Goal: Task Accomplishment & Management: Complete application form

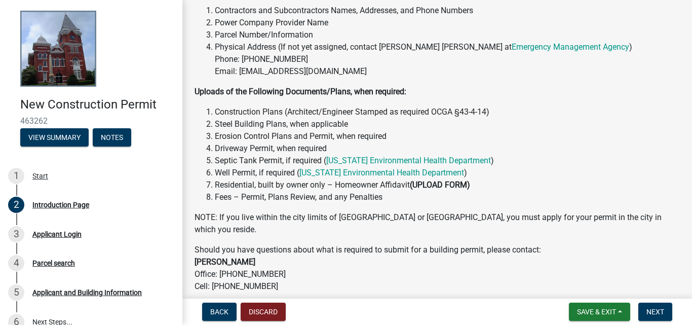
scroll to position [239, 0]
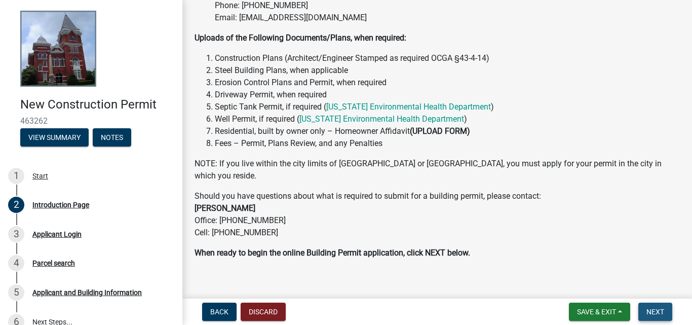
click at [657, 315] on span "Next" at bounding box center [656, 312] width 18 height 8
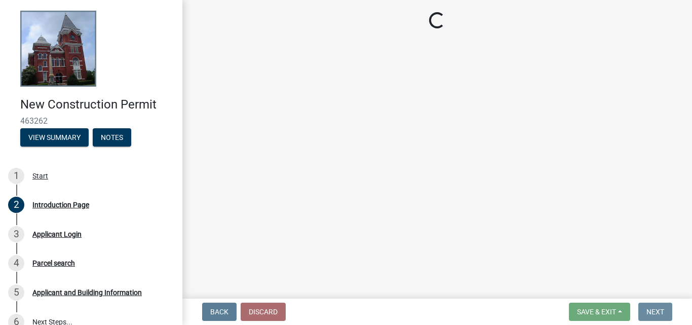
scroll to position [0, 0]
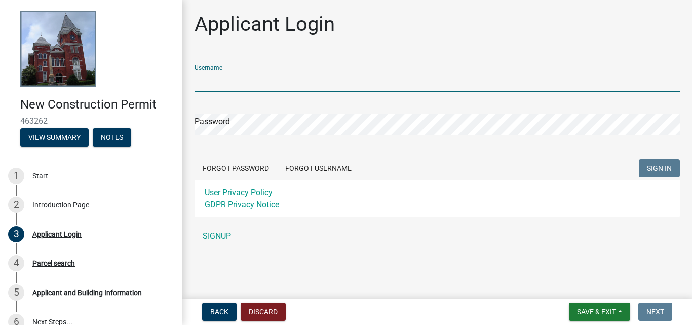
click at [266, 82] on input "Username" at bounding box center [438, 81] width 486 height 21
click at [296, 80] on input "Username" at bounding box center [438, 81] width 486 height 21
type input "ademf1nger"
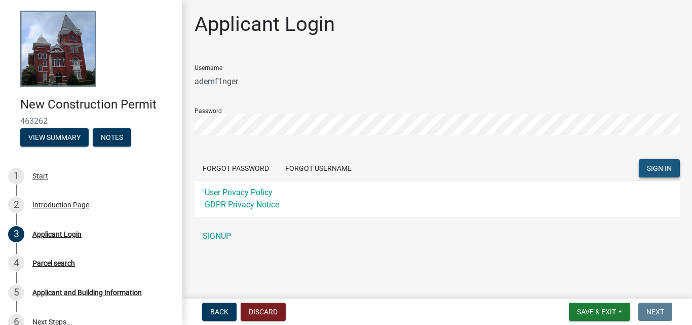
click at [658, 165] on span "SIGN IN" at bounding box center [659, 168] width 25 height 8
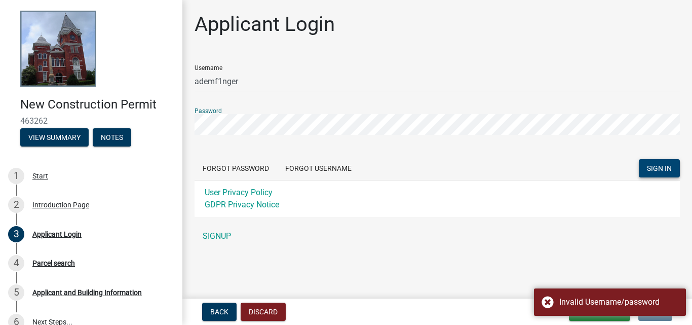
click at [115, 113] on div "New Construction Permit 463262 View Summary Notes 1 Start 2 Introduction Page 3…" at bounding box center [346, 162] width 692 height 325
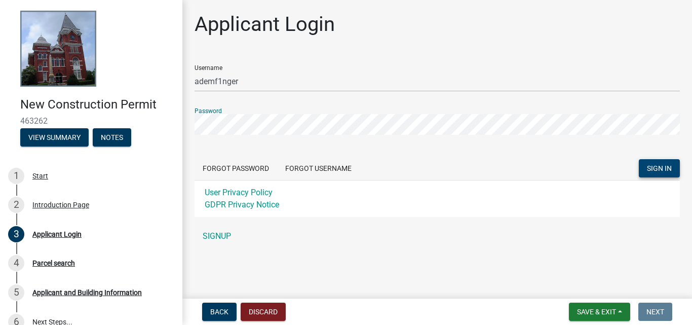
click at [654, 163] on button "SIGN IN" at bounding box center [659, 168] width 41 height 18
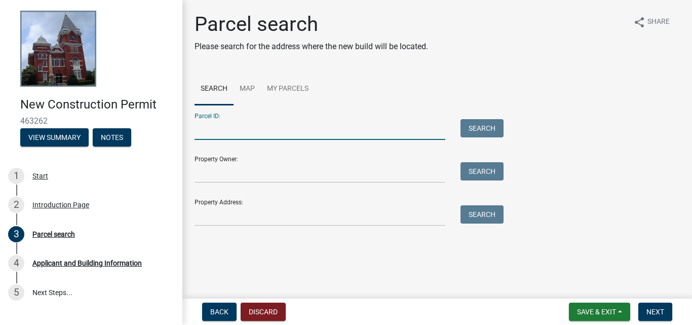
click at [227, 130] on input "Parcel ID:" at bounding box center [320, 129] width 251 height 21
click at [247, 84] on link "Map" at bounding box center [247, 89] width 27 height 32
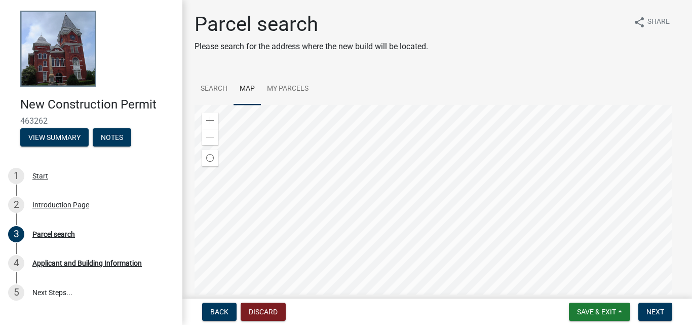
click at [415, 202] on div at bounding box center [438, 231] width 486 height 253
click at [212, 122] on span at bounding box center [210, 121] width 8 height 8
click at [647, 226] on div at bounding box center [438, 231] width 486 height 253
click at [209, 121] on span at bounding box center [210, 121] width 8 height 8
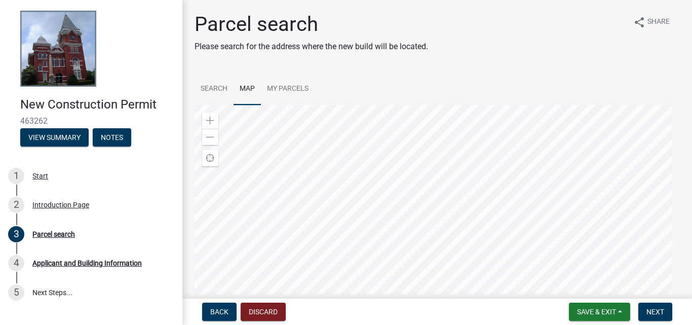
click at [585, 268] on div at bounding box center [438, 231] width 486 height 253
click at [389, 224] on div at bounding box center [438, 231] width 486 height 253
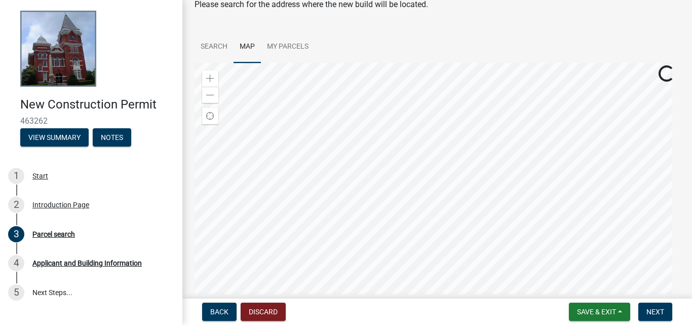
scroll to position [103, 0]
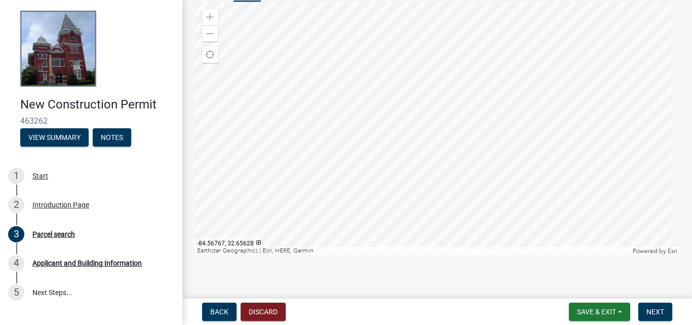
click at [375, 198] on div at bounding box center [438, 128] width 486 height 253
click at [207, 13] on span at bounding box center [210, 17] width 8 height 8
click at [533, 208] on div at bounding box center [438, 128] width 486 height 253
click at [311, 218] on div at bounding box center [438, 128] width 486 height 253
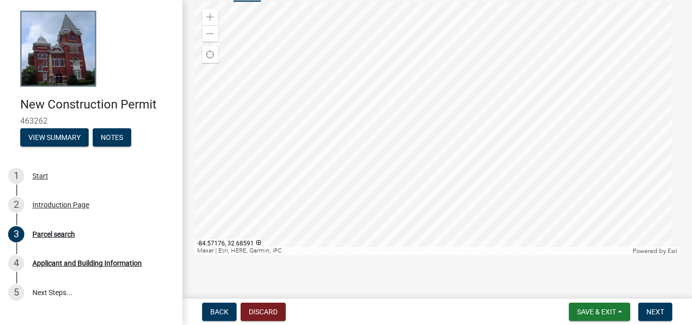
click at [347, 126] on div at bounding box center [438, 128] width 486 height 253
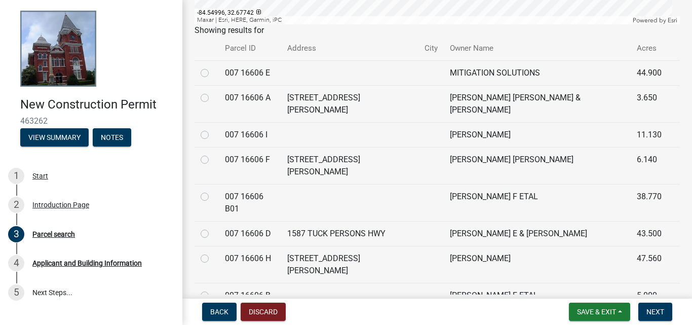
scroll to position [408, 0]
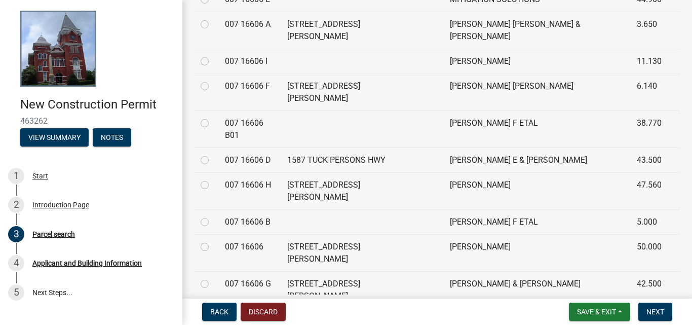
click at [213, 241] on label at bounding box center [213, 241] width 0 height 0
click at [213, 241] on 16606 "radio" at bounding box center [216, 244] width 7 height 7
radio 16606 "true"
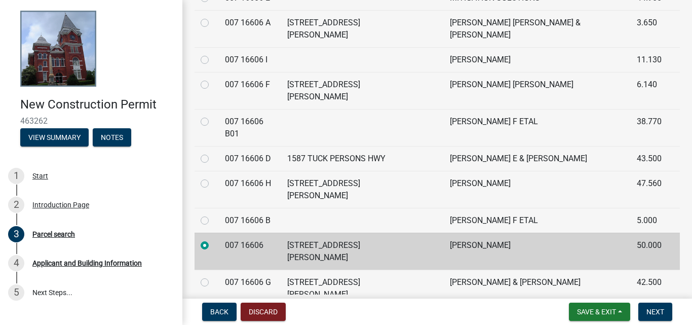
scroll to position [413, 0]
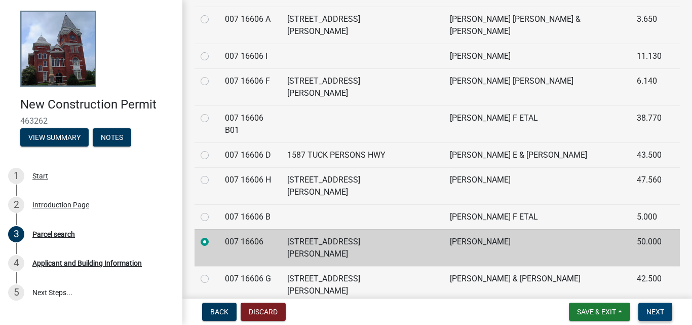
click at [666, 317] on button "Next" at bounding box center [656, 312] width 34 height 18
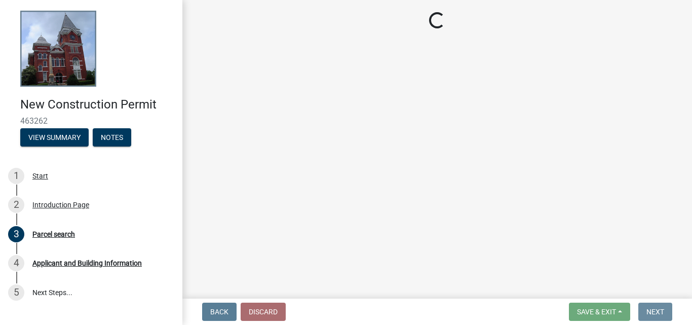
scroll to position [0, 0]
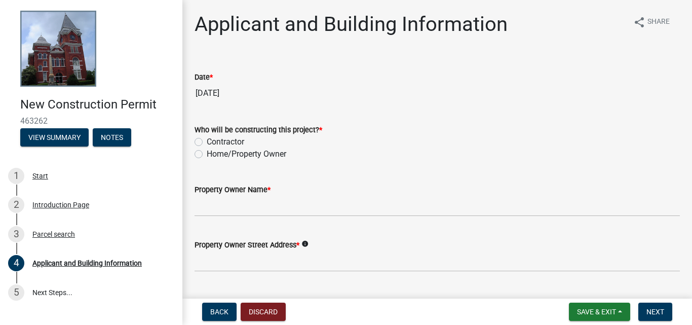
click at [207, 141] on label "Contractor" at bounding box center [226, 142] width 38 height 12
click at [207, 141] on input "Contractor" at bounding box center [210, 139] width 7 height 7
radio input "true"
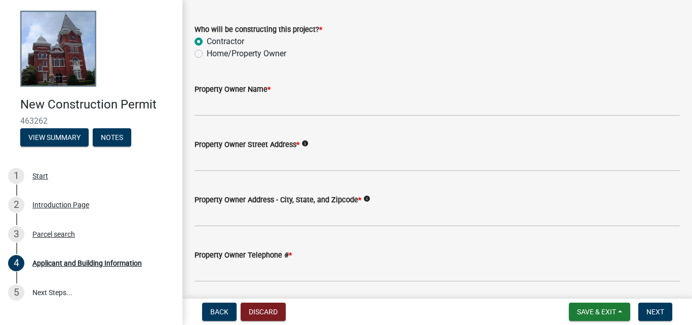
scroll to position [101, 0]
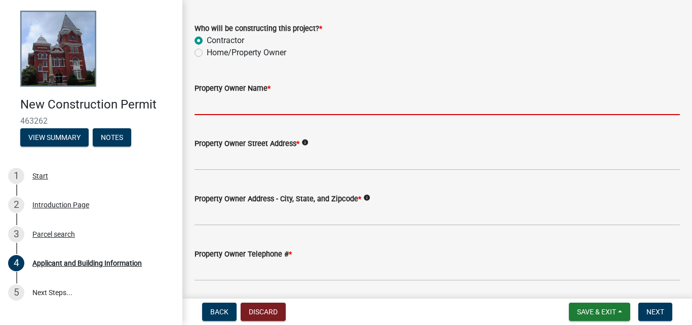
click at [215, 105] on input "Property Owner Name *" at bounding box center [438, 104] width 486 height 21
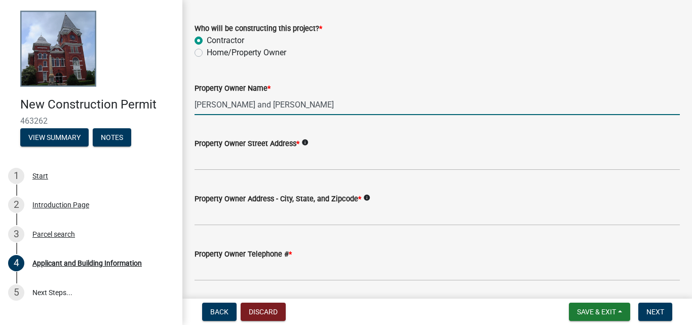
type input "[PERSON_NAME] and [PERSON_NAME]"
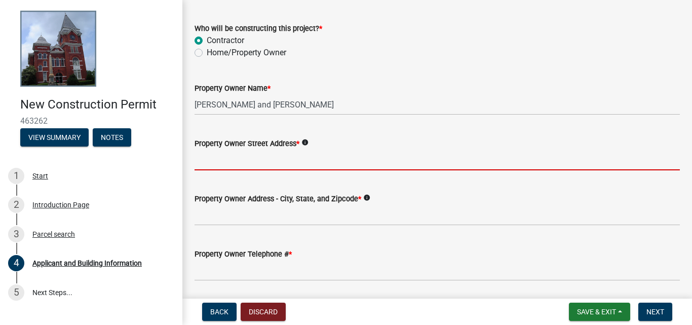
click at [237, 158] on input "Property Owner Street Address *" at bounding box center [438, 160] width 486 height 21
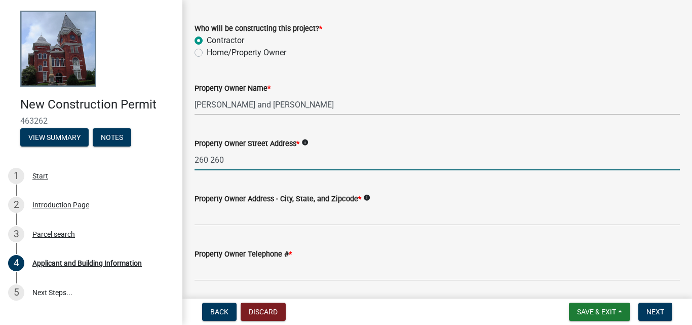
click at [243, 163] on input "260 260" at bounding box center [438, 160] width 486 height 21
type input "[STREET_ADDRESS][PERSON_NAME]"
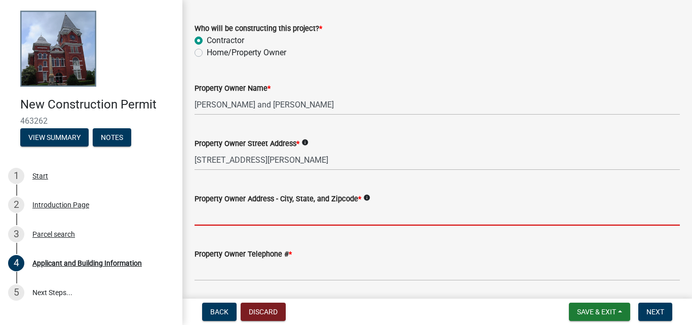
click at [215, 219] on input "Property Owner Address - City, State, and Zipcode *" at bounding box center [438, 215] width 486 height 21
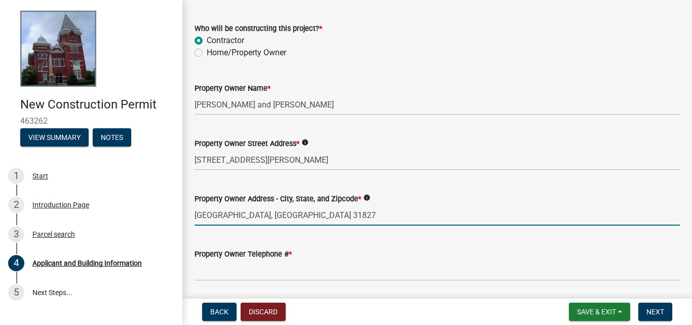
type input "[GEOGRAPHIC_DATA], [GEOGRAPHIC_DATA] 31827"
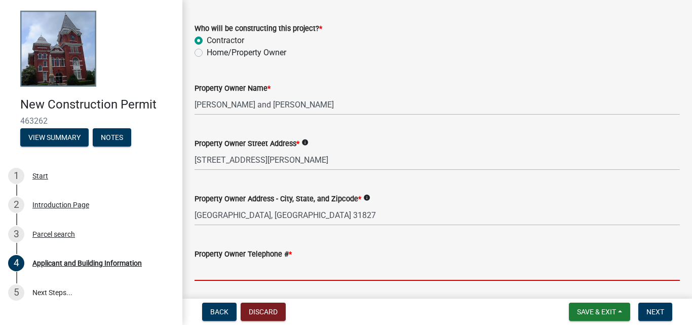
click at [270, 270] on input "Property Owner Telephone # *" at bounding box center [438, 270] width 486 height 21
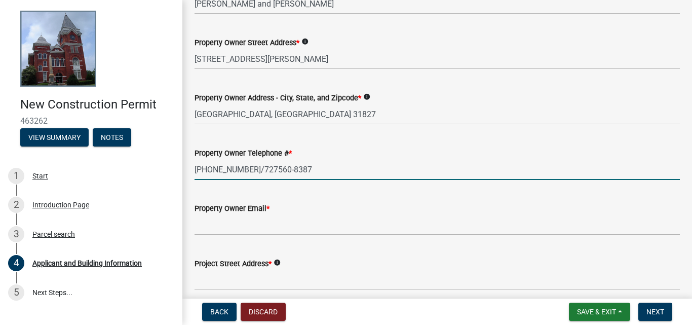
scroll to position [203, 0]
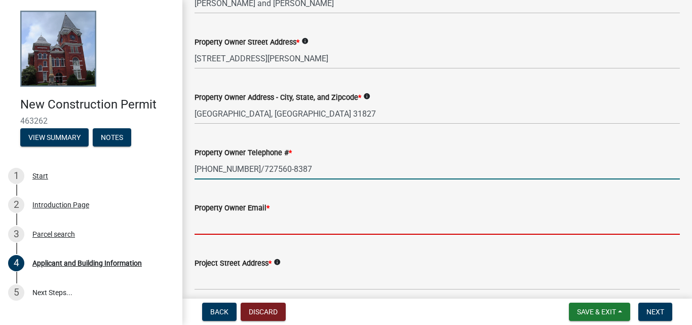
click at [216, 222] on form "Property Owner Email *" at bounding box center [438, 218] width 486 height 33
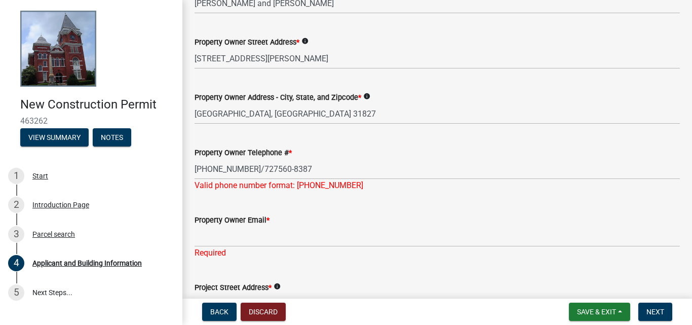
click at [424, 184] on div "Valid phone number format: [PHONE_NUMBER]" at bounding box center [438, 185] width 486 height 12
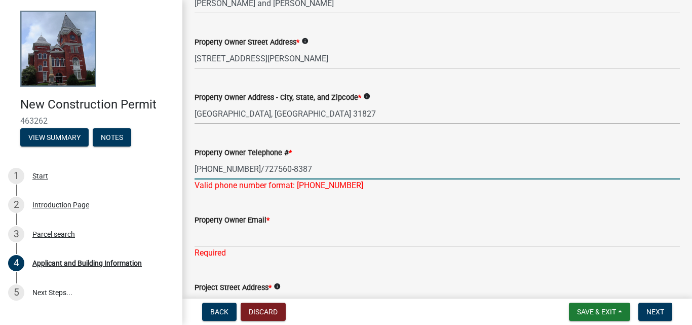
drag, startPoint x: 246, startPoint y: 168, endPoint x: 306, endPoint y: 176, distance: 60.4
click at [306, 176] on input "[PHONE_NUMBER]/727560-8387" at bounding box center [438, 169] width 486 height 21
type input "[PHONE_NUMBER]"
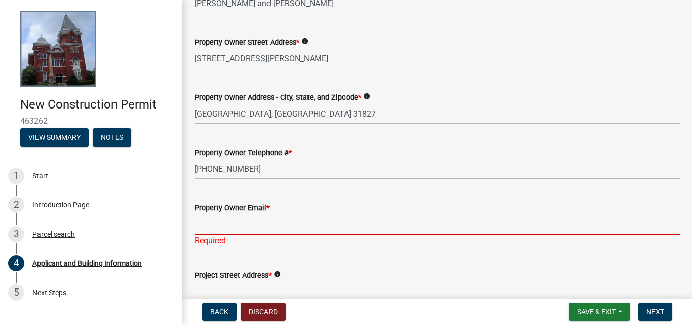
click at [241, 239] on div "Property Owner Email * Required" at bounding box center [438, 217] width 486 height 59
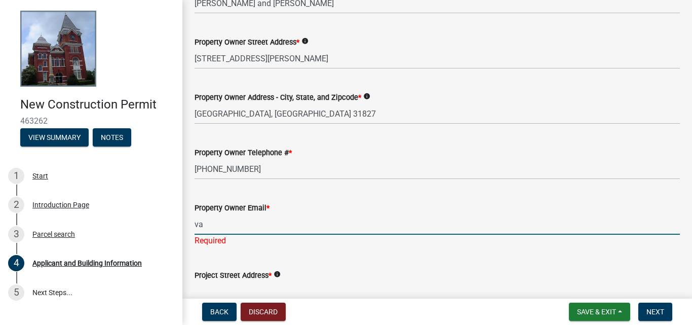
type input "v"
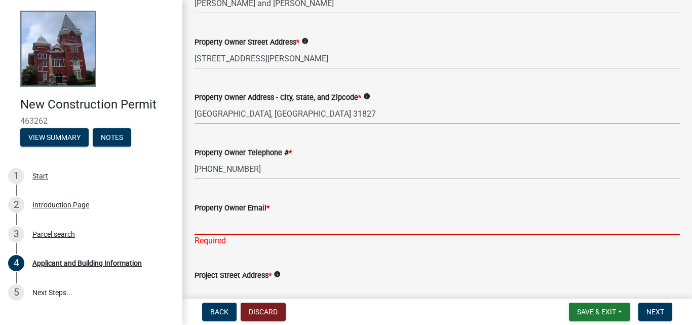
drag, startPoint x: 214, startPoint y: 225, endPoint x: 199, endPoint y: 219, distance: 15.7
click at [199, 219] on input "Property Owner Email *" at bounding box center [438, 224] width 486 height 21
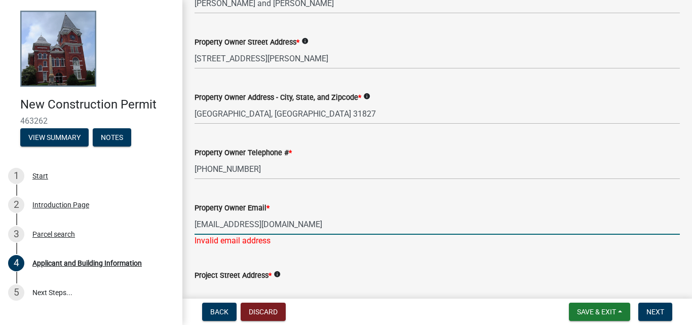
type input "[EMAIL_ADDRESS][DOMAIN_NAME]"
click at [401, 273] on form "Project Street Address * info" at bounding box center [438, 285] width 486 height 33
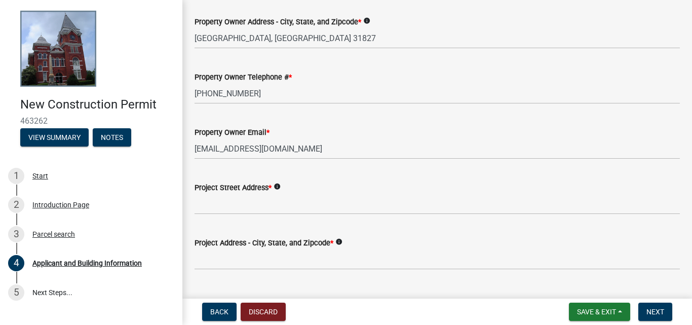
scroll to position [304, 0]
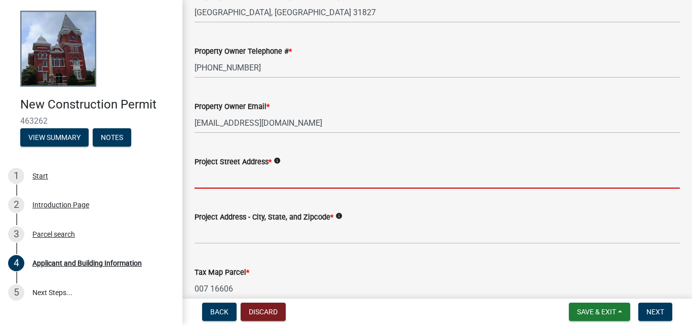
click at [219, 179] on input "Project Street Address *" at bounding box center [438, 178] width 486 height 21
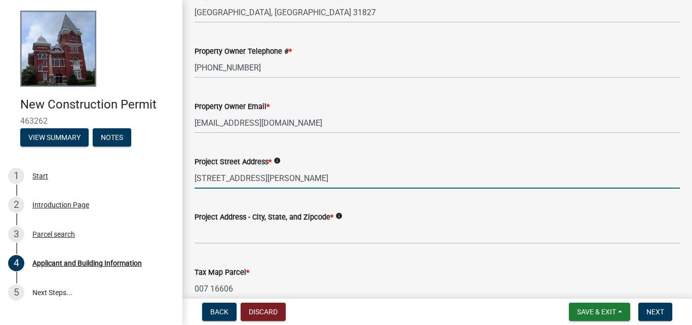
type input "[STREET_ADDRESS][PERSON_NAME]"
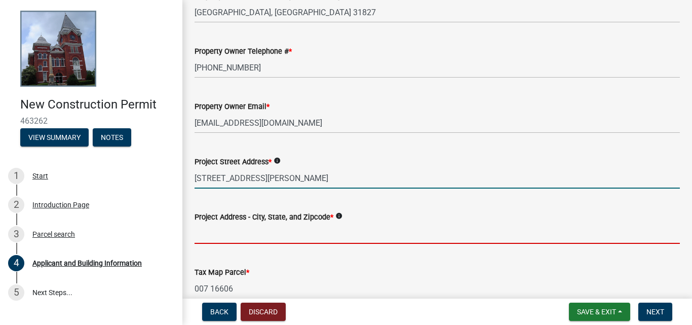
click at [211, 231] on input "Project Address - City, State, and Zipcode *" at bounding box center [438, 233] width 486 height 21
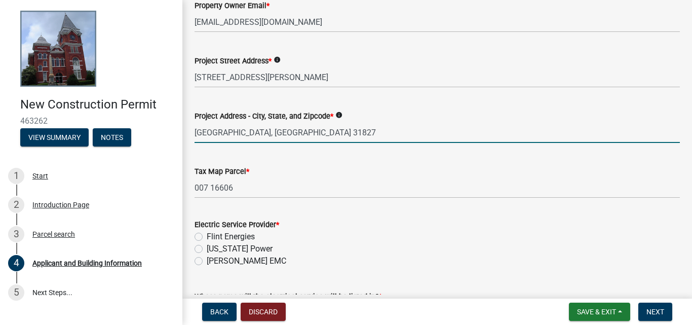
scroll to position [405, 0]
type input "[GEOGRAPHIC_DATA], [GEOGRAPHIC_DATA] 31827"
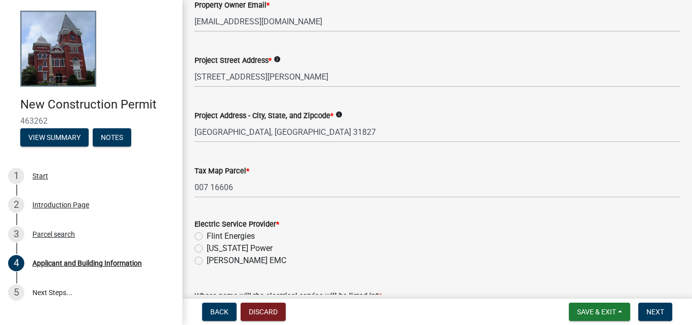
click at [373, 248] on div "[US_STATE] Power" at bounding box center [438, 248] width 486 height 12
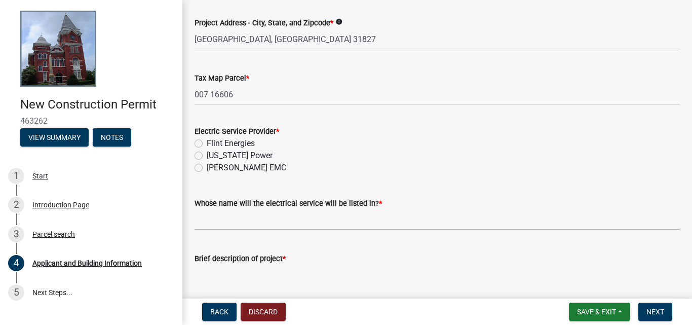
scroll to position [507, 0]
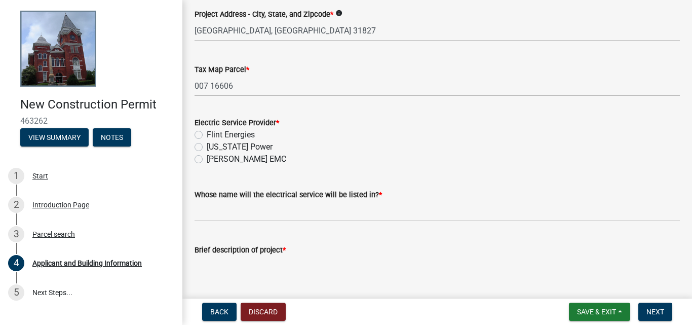
click at [207, 134] on label "Flint Energies" at bounding box center [231, 135] width 48 height 12
click at [207, 134] on input "Flint Energies" at bounding box center [210, 132] width 7 height 7
radio input "true"
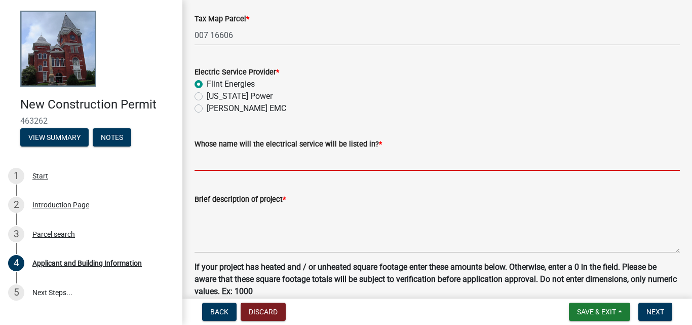
click at [204, 160] on input "Whose name will the electrical service will be listed in? *" at bounding box center [438, 160] width 486 height 21
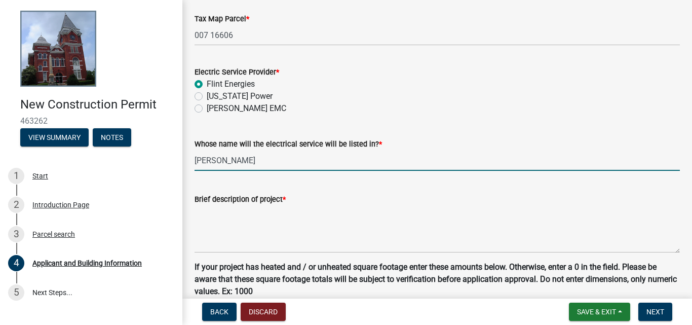
type input "[PERSON_NAME]"
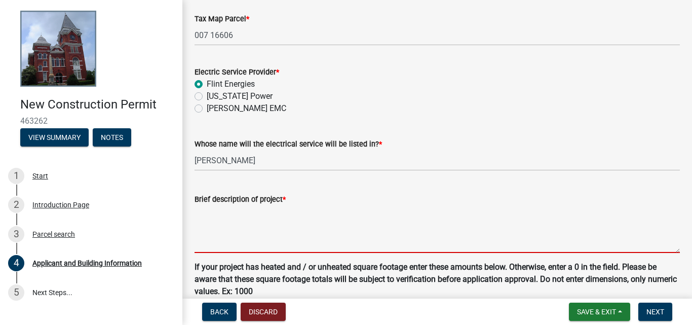
click at [244, 233] on textarea "Brief description of project *" at bounding box center [438, 229] width 486 height 48
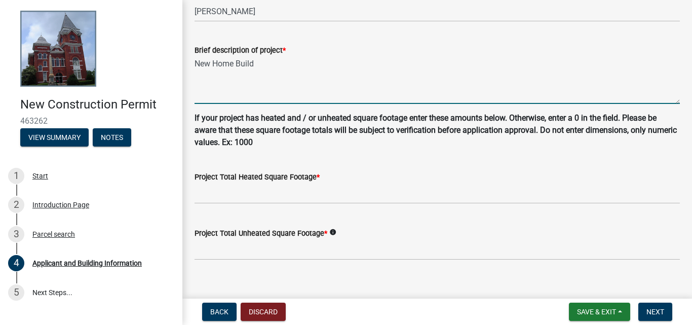
scroll to position [710, 0]
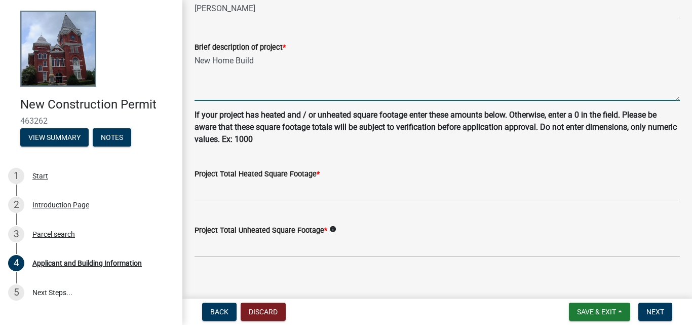
type textarea "New Home Build"
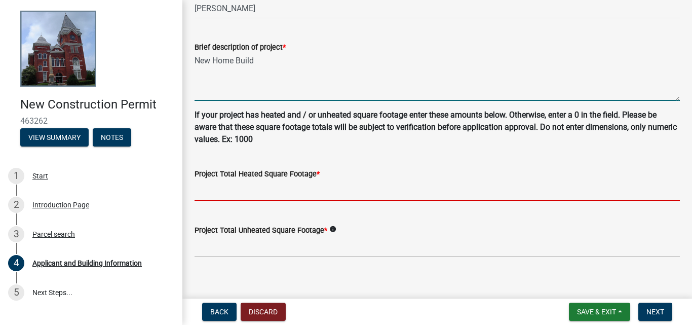
click at [216, 189] on input "text" at bounding box center [438, 190] width 486 height 21
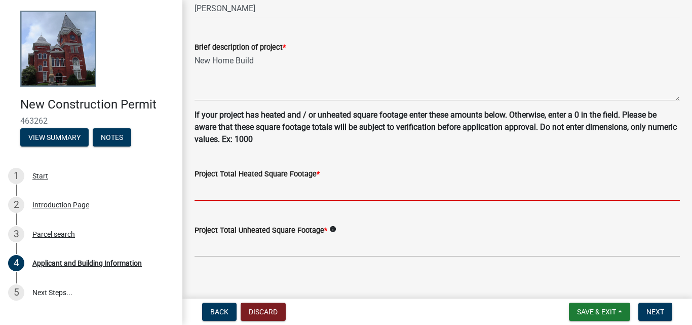
click at [240, 183] on input "text" at bounding box center [438, 190] width 486 height 21
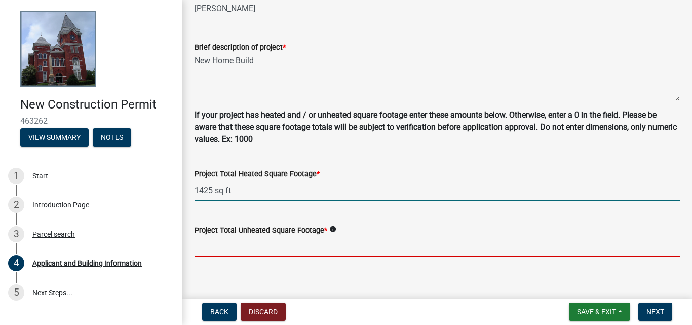
type input "1425"
click at [217, 240] on input "text" at bounding box center [438, 246] width 486 height 21
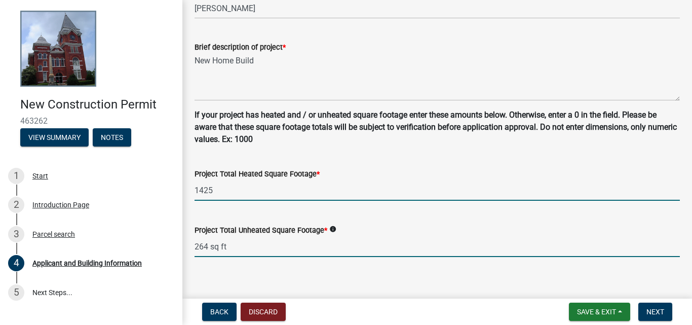
type input "264"
click at [250, 190] on input "1425" at bounding box center [438, 190] width 486 height 21
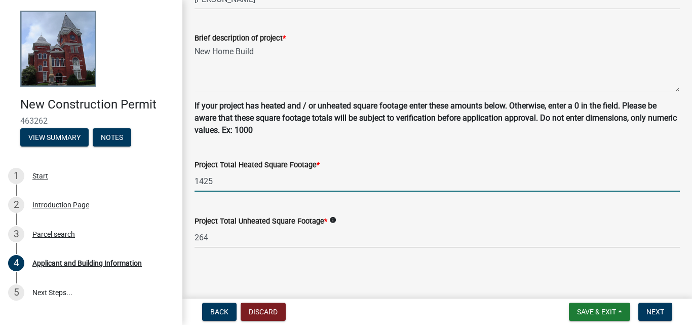
scroll to position [721, 0]
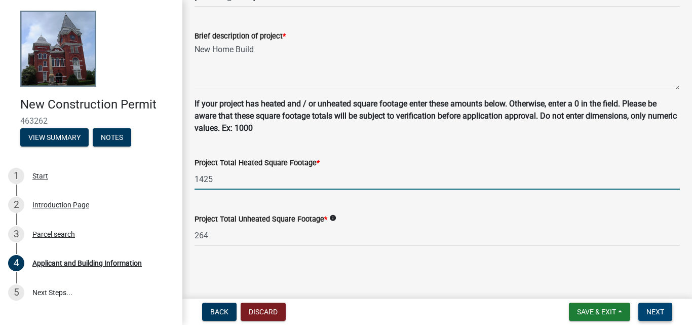
click at [657, 311] on span "Next" at bounding box center [656, 312] width 18 height 8
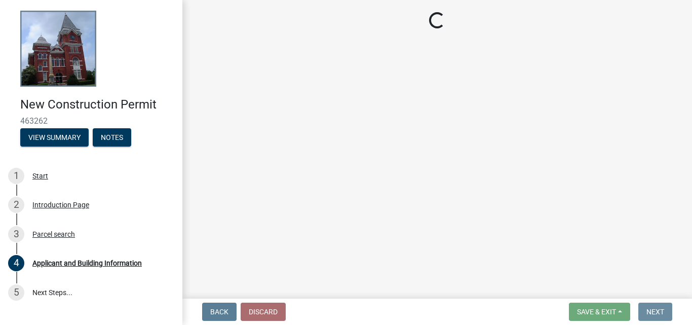
scroll to position [0, 0]
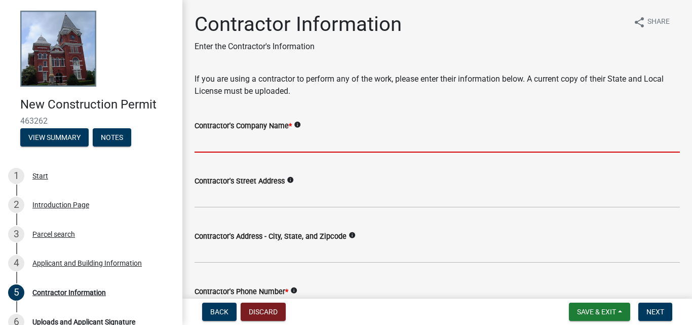
click at [227, 141] on input "Contractor's Company Name *" at bounding box center [438, 142] width 486 height 21
type input "[PERSON_NAME] Custom Builders LLC"
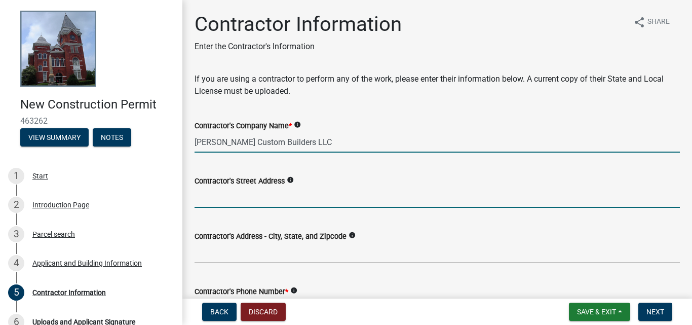
type input "[STREET_ADDRESS][PERSON_NAME]"
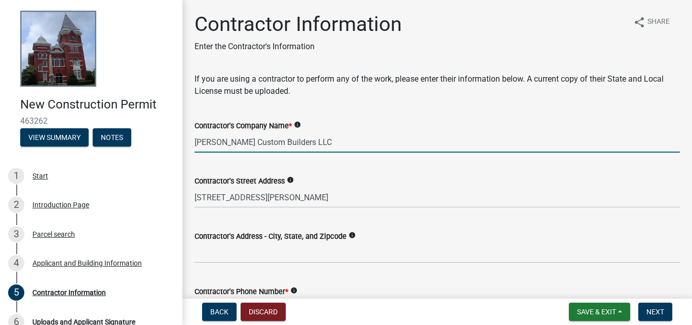
type input "7064571617"
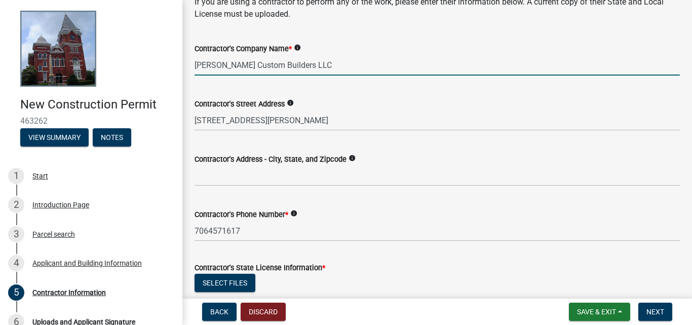
scroll to position [101, 0]
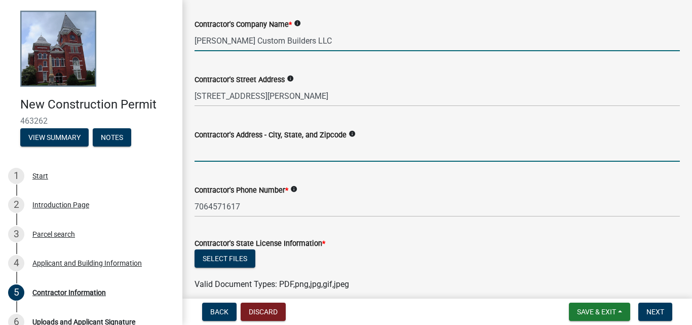
click at [221, 151] on input "Contractor's Address - City, State, and Zipcode" at bounding box center [438, 151] width 486 height 21
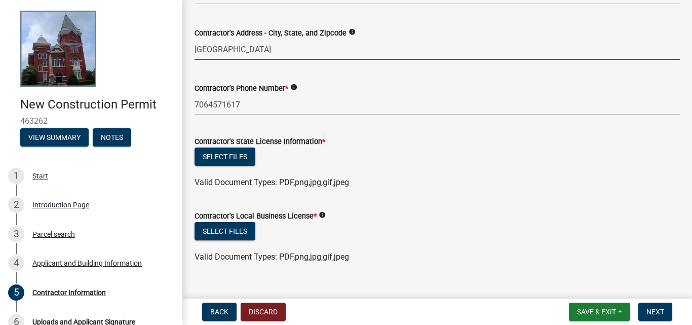
scroll to position [220, 0]
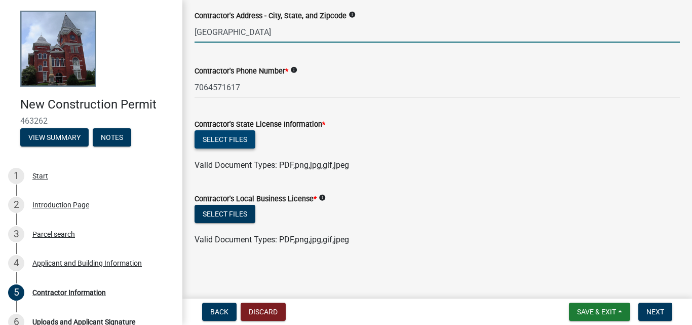
type input "[GEOGRAPHIC_DATA]"
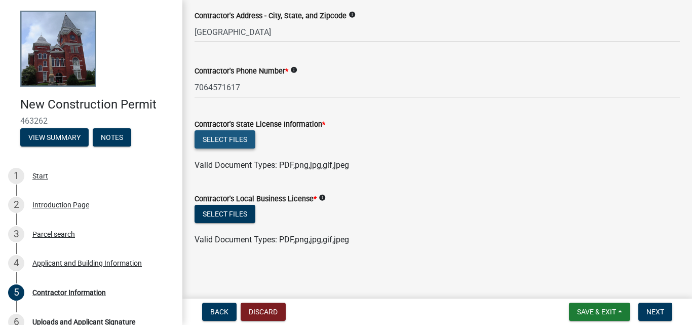
click at [221, 141] on button "Select files" at bounding box center [225, 139] width 61 height 18
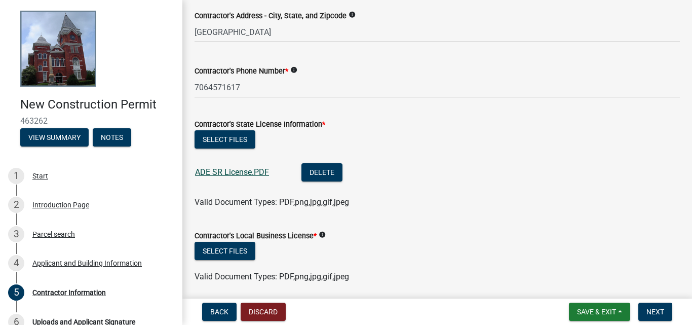
click at [223, 172] on link "ADE SR License.PDF" at bounding box center [232, 172] width 74 height 10
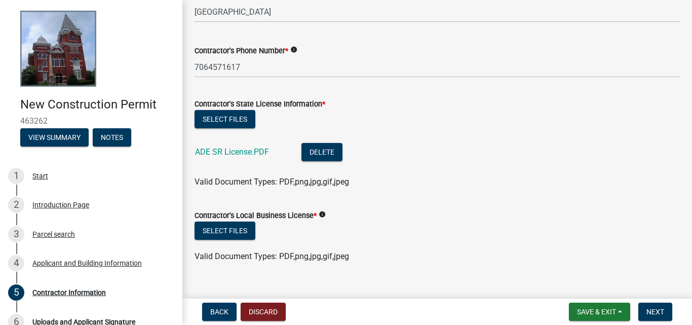
scroll to position [257, 0]
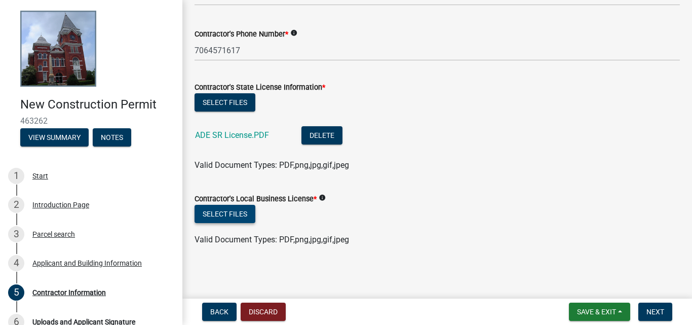
click at [231, 214] on button "Select files" at bounding box center [225, 214] width 61 height 18
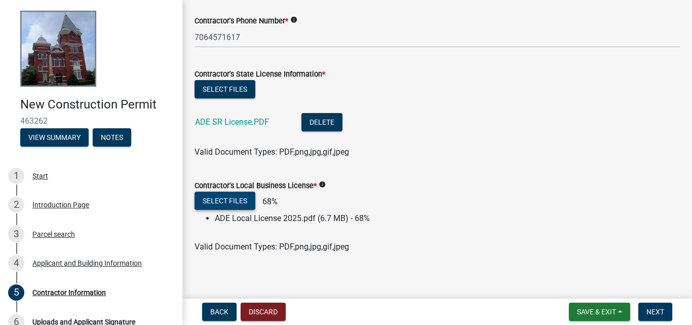
scroll to position [278, 0]
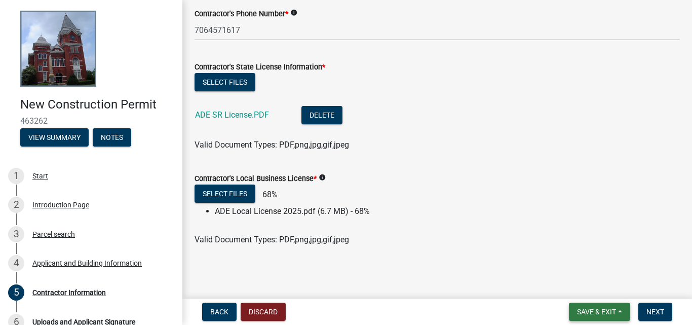
click at [606, 312] on span "Save & Exit" at bounding box center [596, 312] width 39 height 8
click at [577, 288] on button "Save & Exit" at bounding box center [589, 285] width 81 height 24
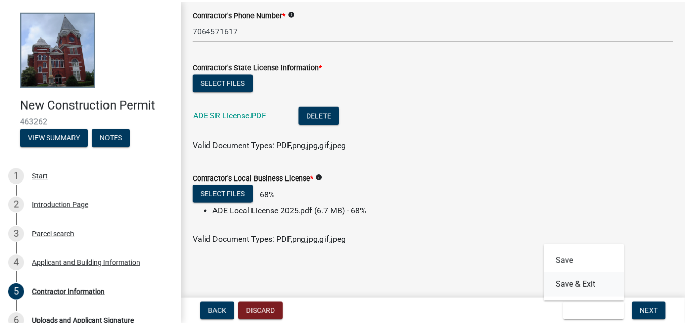
scroll to position [0, 0]
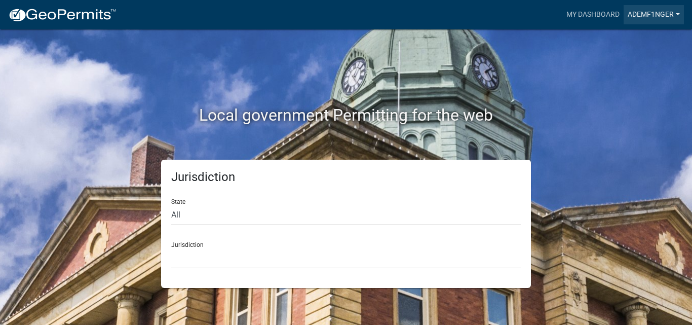
click at [648, 14] on link "ademf1nger" at bounding box center [654, 14] width 60 height 19
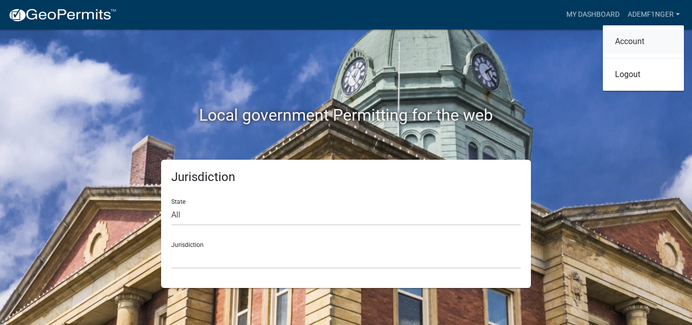
click at [640, 43] on link "Account" at bounding box center [643, 41] width 81 height 24
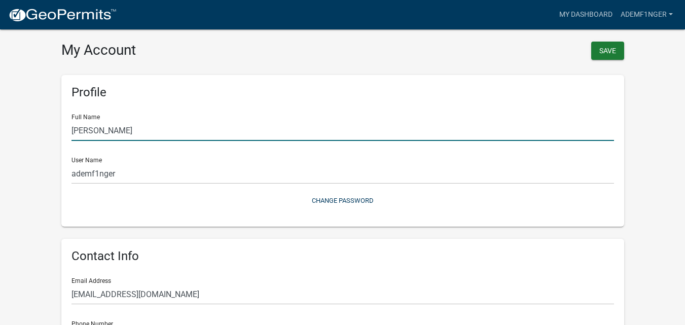
click at [150, 130] on input "[PERSON_NAME]" at bounding box center [342, 130] width 542 height 21
drag, startPoint x: 155, startPoint y: 131, endPoint x: 43, endPoint y: 129, distance: 112.0
click at [43, 129] on wm-user-profile-view "more_horiz My Dashboard ademf1nger Account Logout My Account Save Profile Full …" at bounding box center [342, 301] width 685 height 578
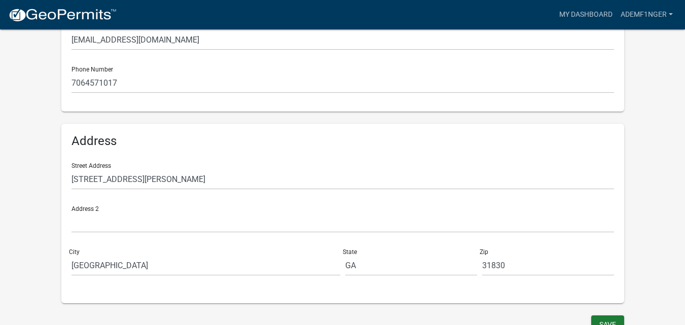
scroll to position [266, 0]
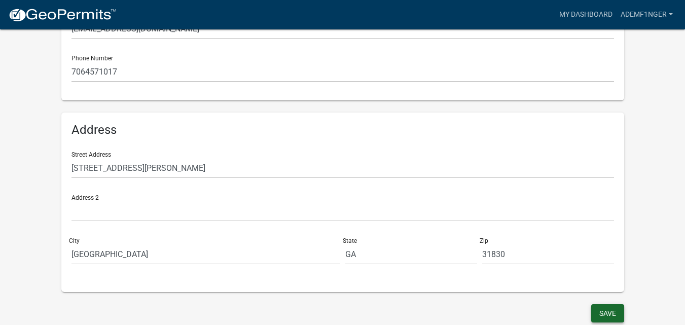
type input "[PERSON_NAME]"
click at [616, 315] on button "Save" at bounding box center [607, 313] width 33 height 18
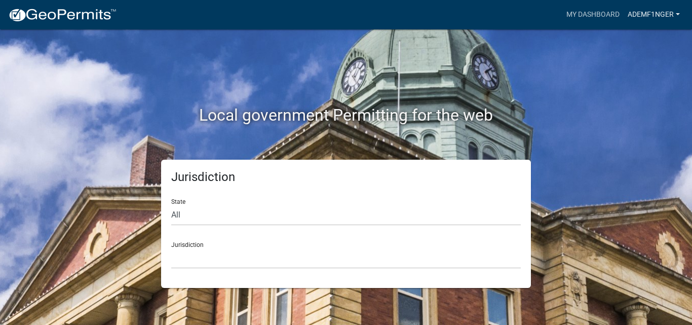
click at [664, 12] on link "ademf1nger" at bounding box center [654, 14] width 60 height 19
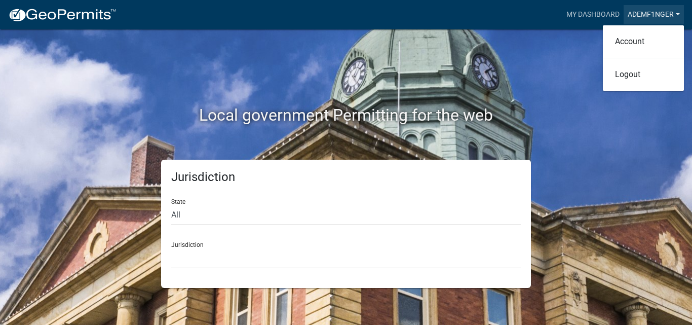
click at [672, 11] on link "ademf1nger" at bounding box center [654, 14] width 60 height 19
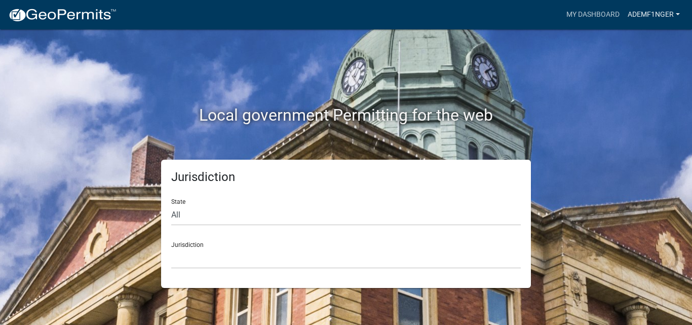
click at [677, 14] on link "ademf1nger" at bounding box center [654, 14] width 60 height 19
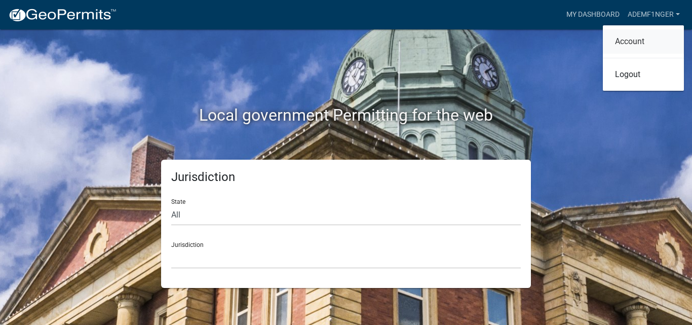
click at [636, 40] on link "Account" at bounding box center [643, 41] width 81 height 24
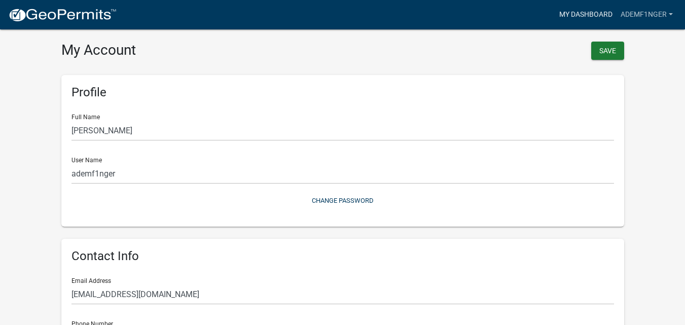
click at [583, 14] on link "My Dashboard" at bounding box center [585, 14] width 61 height 19
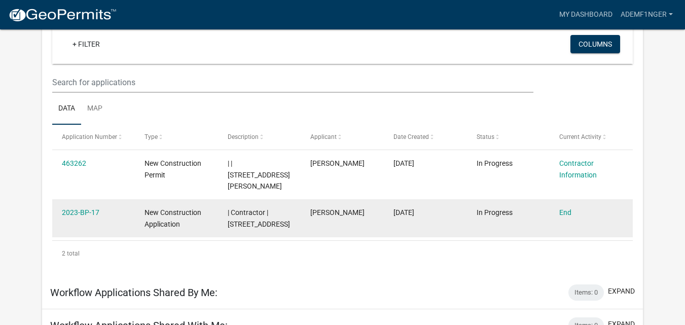
scroll to position [84, 0]
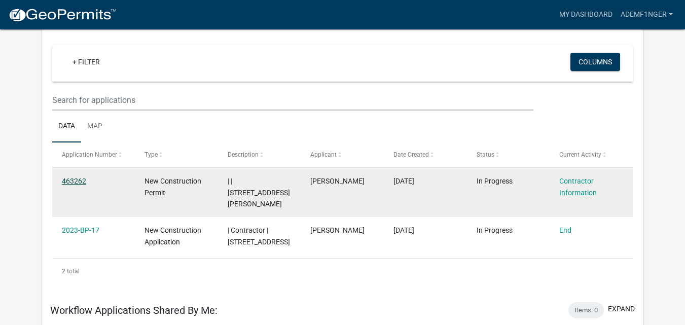
click at [77, 178] on link "463262" at bounding box center [74, 181] width 24 height 8
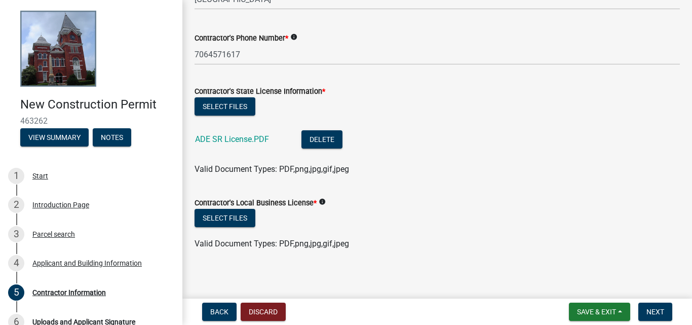
scroll to position [257, 0]
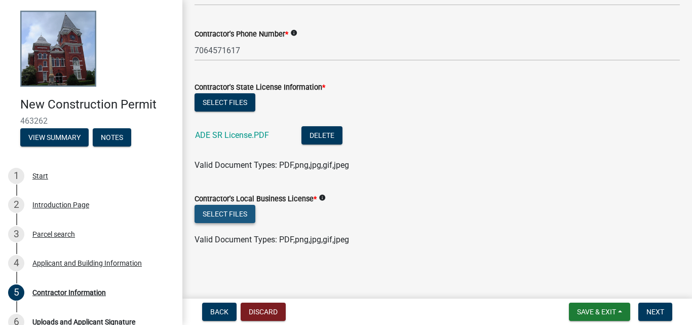
click at [224, 215] on button "Select files" at bounding box center [225, 214] width 61 height 18
click at [230, 216] on button "Select files" at bounding box center [225, 214] width 61 height 18
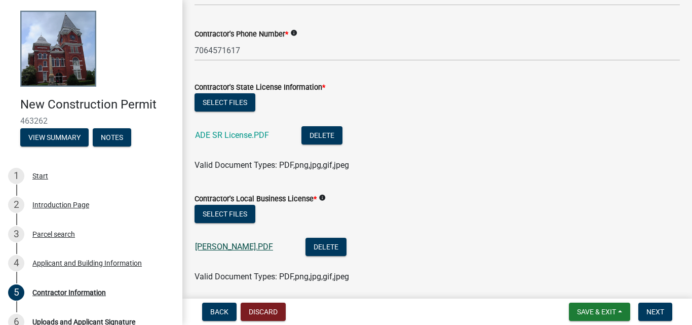
click at [244, 247] on link "[PERSON_NAME].PDF" at bounding box center [234, 247] width 78 height 10
click at [346, 250] on button "Delete" at bounding box center [326, 247] width 41 height 18
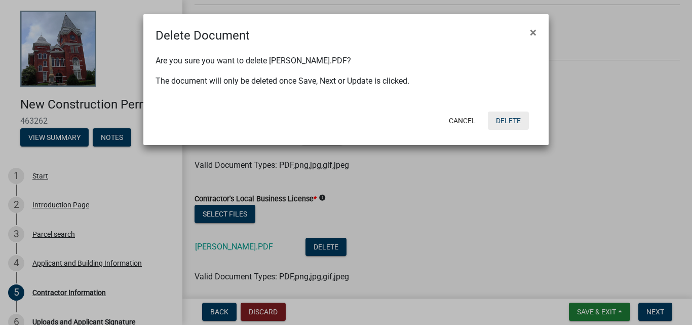
click at [510, 120] on button "Delete" at bounding box center [508, 121] width 41 height 18
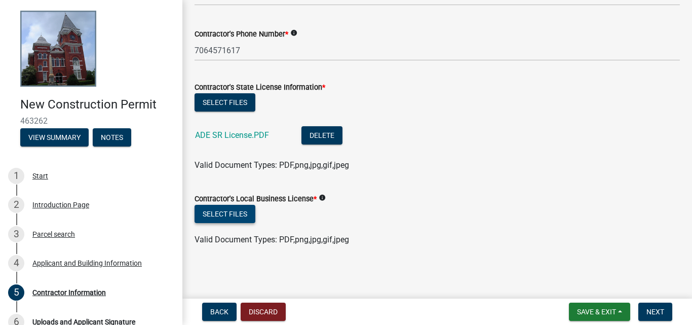
click at [223, 215] on button "Select files" at bounding box center [225, 214] width 61 height 18
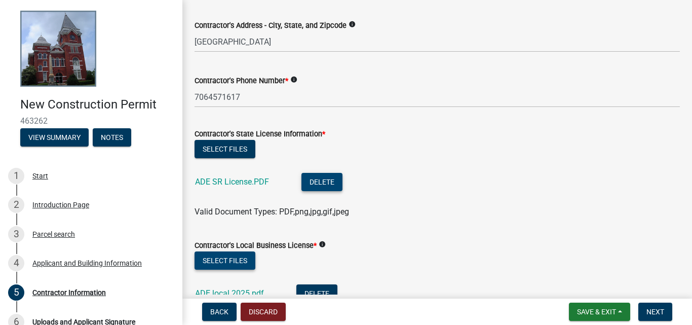
scroll to position [227, 0]
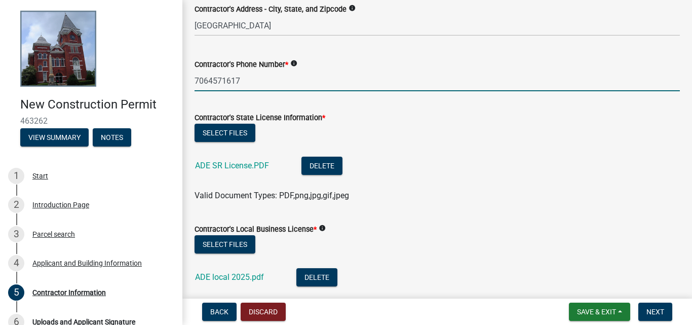
click at [230, 82] on input "7064571617" at bounding box center [438, 80] width 486 height 21
type input "7064571017"
drag, startPoint x: 510, startPoint y: 208, endPoint x: 505, endPoint y: 208, distance: 5.1
click at [509, 209] on wm-data-entity-input "Contractor's State License Information * Select files ADE SR License.PDF Delete…" at bounding box center [438, 155] width 486 height 112
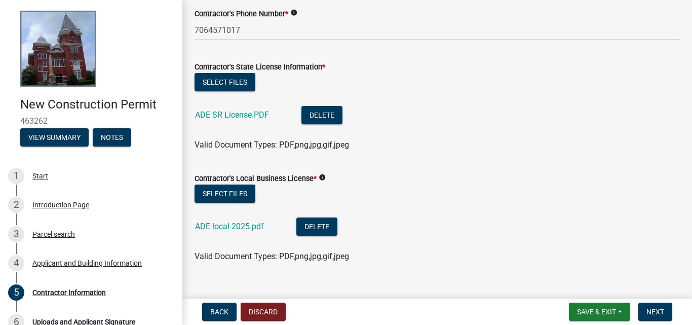
scroll to position [294, 0]
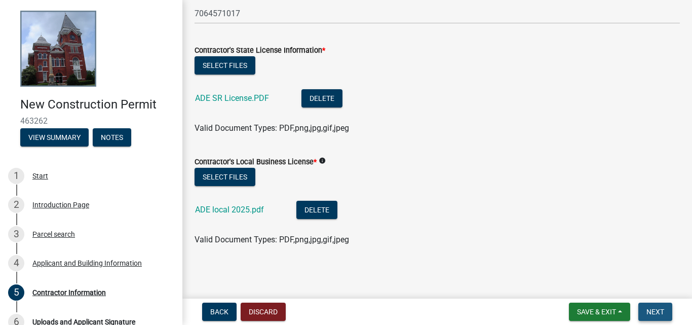
click at [656, 315] on span "Next" at bounding box center [656, 312] width 18 height 8
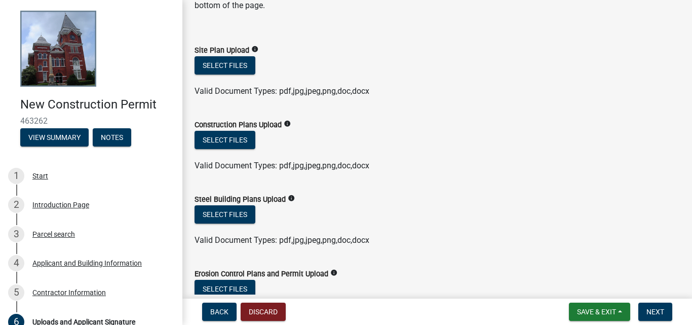
scroll to position [101, 0]
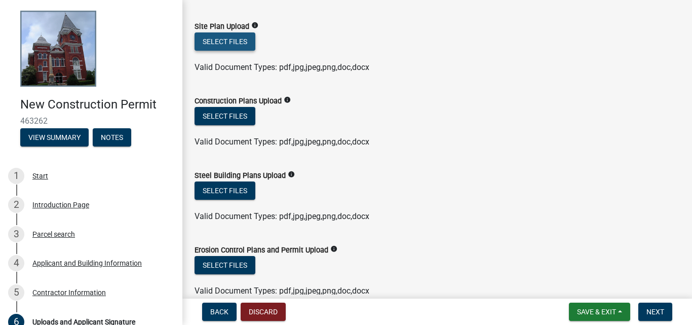
click at [231, 43] on button "Select files" at bounding box center [225, 41] width 61 height 18
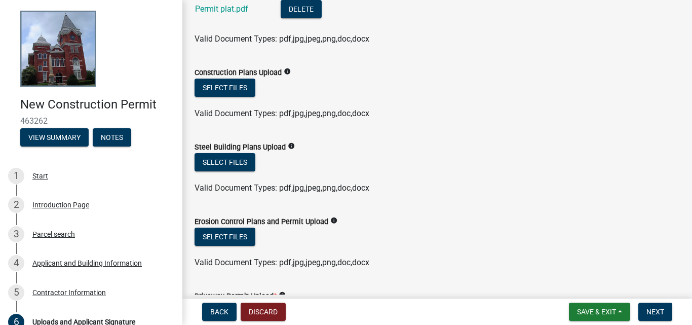
scroll to position [152, 0]
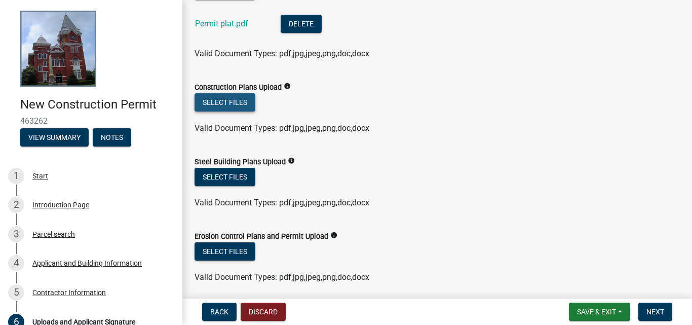
click at [220, 103] on button "Select files" at bounding box center [225, 102] width 61 height 18
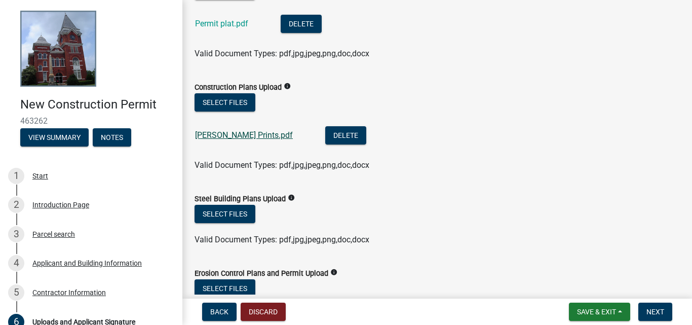
click at [217, 136] on link "[PERSON_NAME] Prints.pdf" at bounding box center [244, 135] width 98 height 10
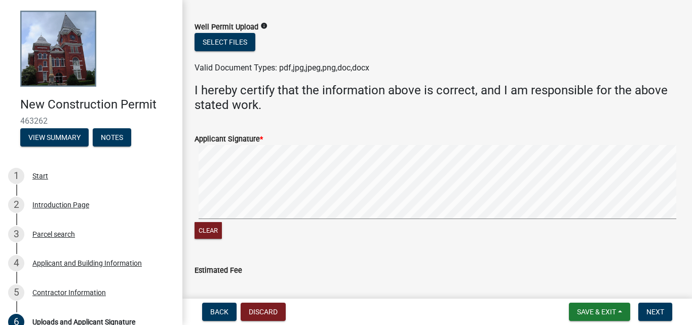
scroll to position [659, 0]
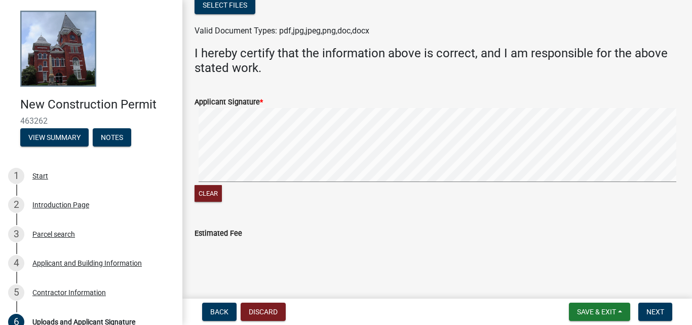
click at [661, 126] on form "Applicant Signature * Clear" at bounding box center [438, 144] width 486 height 121
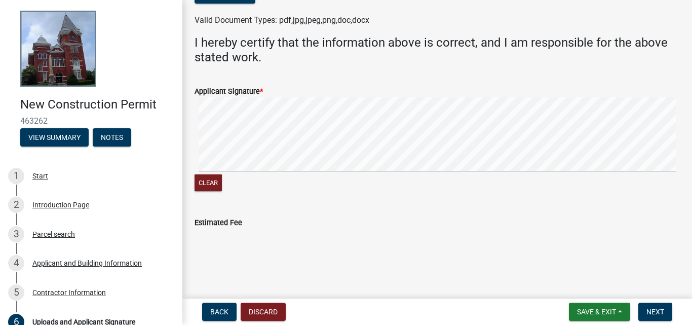
scroll to position [673, 0]
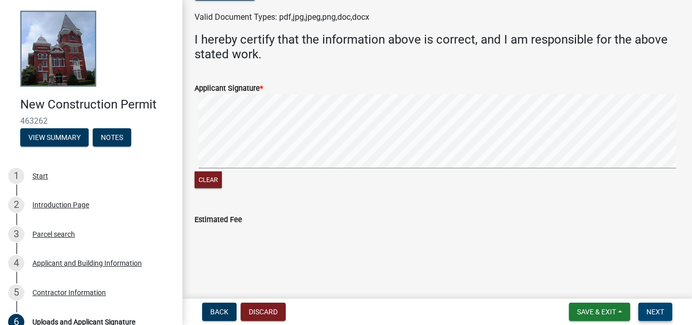
click at [653, 312] on span "Next" at bounding box center [656, 312] width 18 height 8
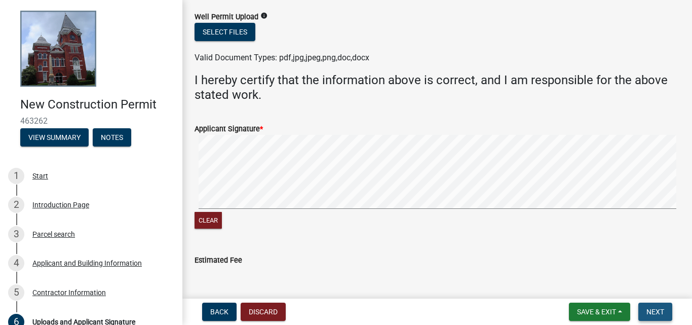
scroll to position [713, 0]
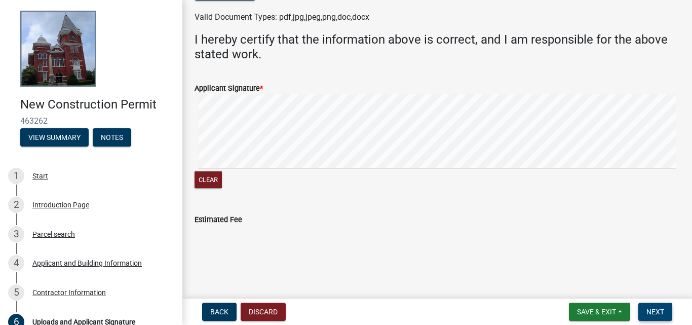
click at [656, 314] on span "Next" at bounding box center [656, 312] width 18 height 8
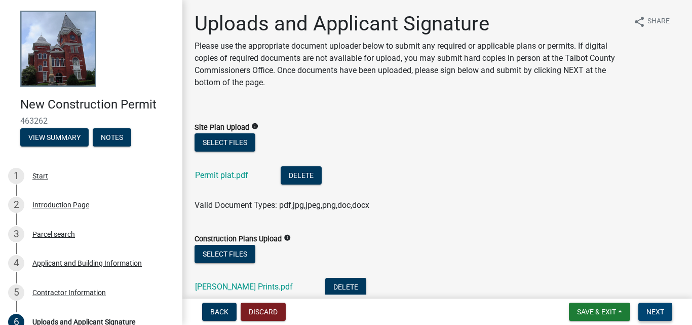
scroll to position [0, 0]
click at [585, 311] on span "Save & Exit" at bounding box center [596, 312] width 39 height 8
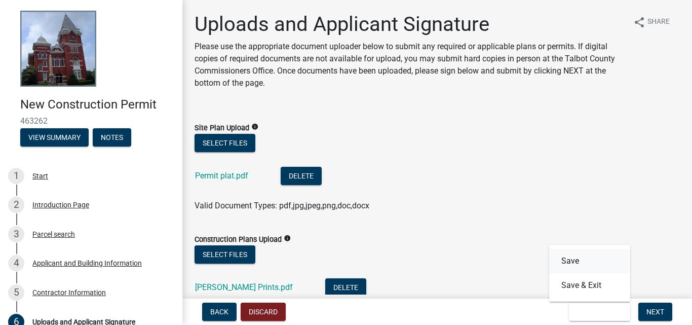
click at [574, 260] on button "Save" at bounding box center [589, 261] width 81 height 24
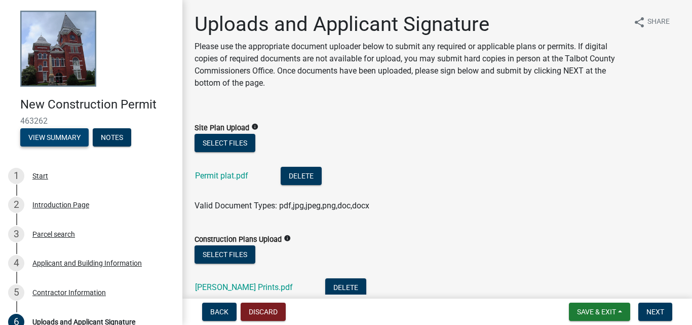
click at [43, 135] on button "View Summary" at bounding box center [54, 137] width 68 height 18
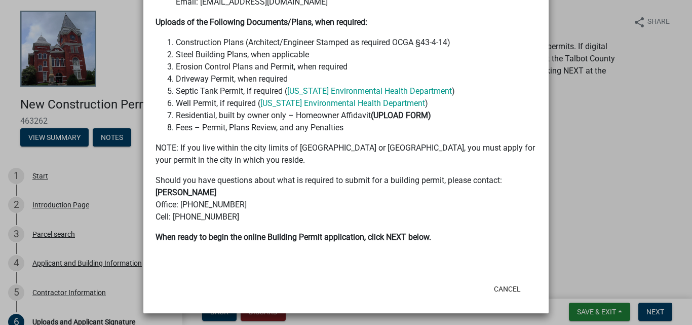
scroll to position [367, 0]
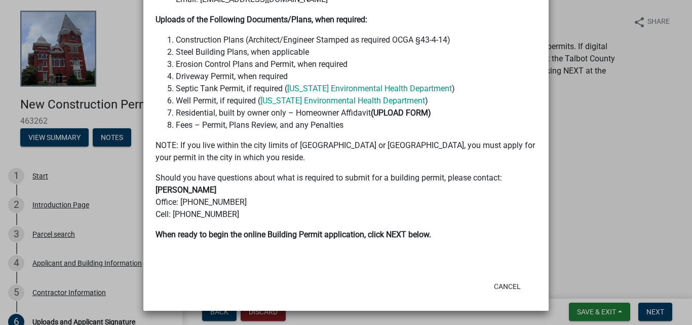
click at [621, 130] on ngb-modal-window "Summary × Printer Friendly Introduction Page Parcel search Applicant and Buildi…" at bounding box center [346, 162] width 692 height 325
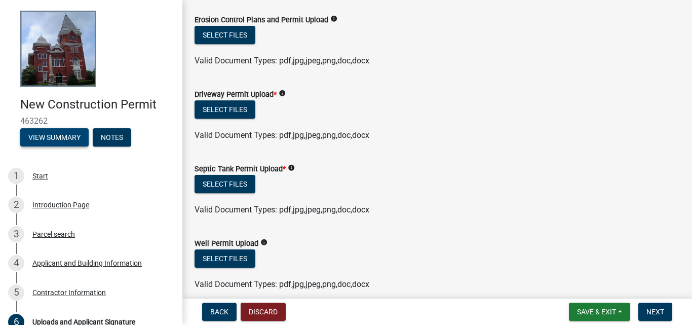
scroll to position [355, 0]
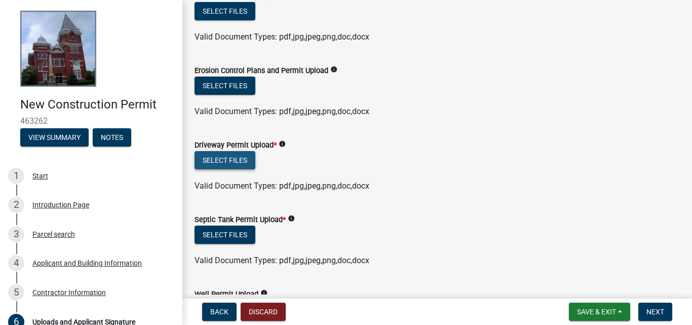
click at [226, 160] on button "Select files" at bounding box center [225, 160] width 61 height 18
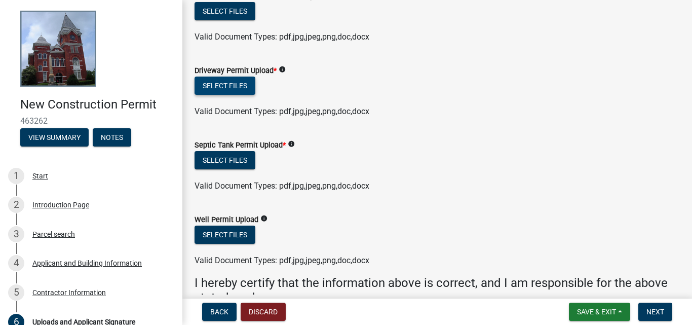
scroll to position [405, 0]
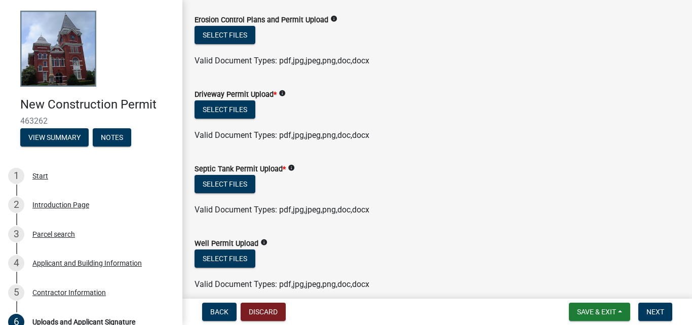
click at [283, 93] on icon "info" at bounding box center [282, 93] width 7 height 7
click at [428, 151] on form "Septic Tank Permit Upload * info Select files Valid Document Types: pdf,jpg,jpe…" at bounding box center [438, 183] width 486 height 65
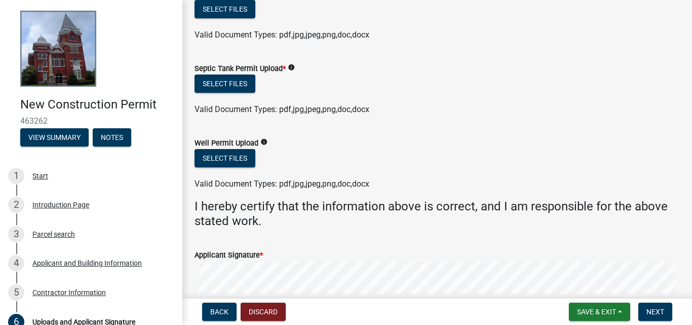
scroll to position [507, 0]
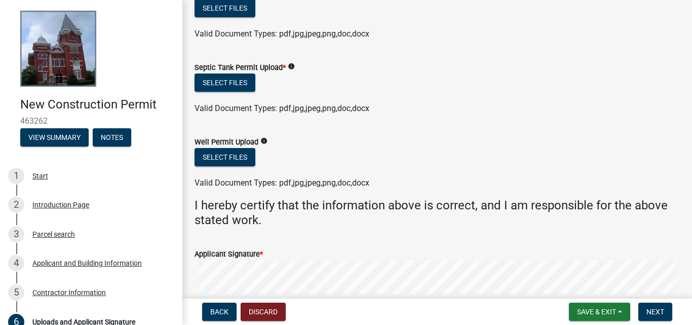
click at [263, 141] on icon "info" at bounding box center [264, 140] width 7 height 7
click at [495, 126] on form "Well Permit Upload info Select files Valid Document Types: pdf,jpg,jpeg,png,doc…" at bounding box center [438, 156] width 486 height 65
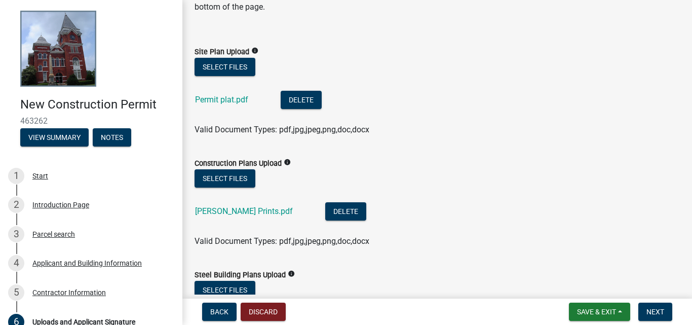
scroll to position [0, 0]
